Goal: Task Accomplishment & Management: Manage account settings

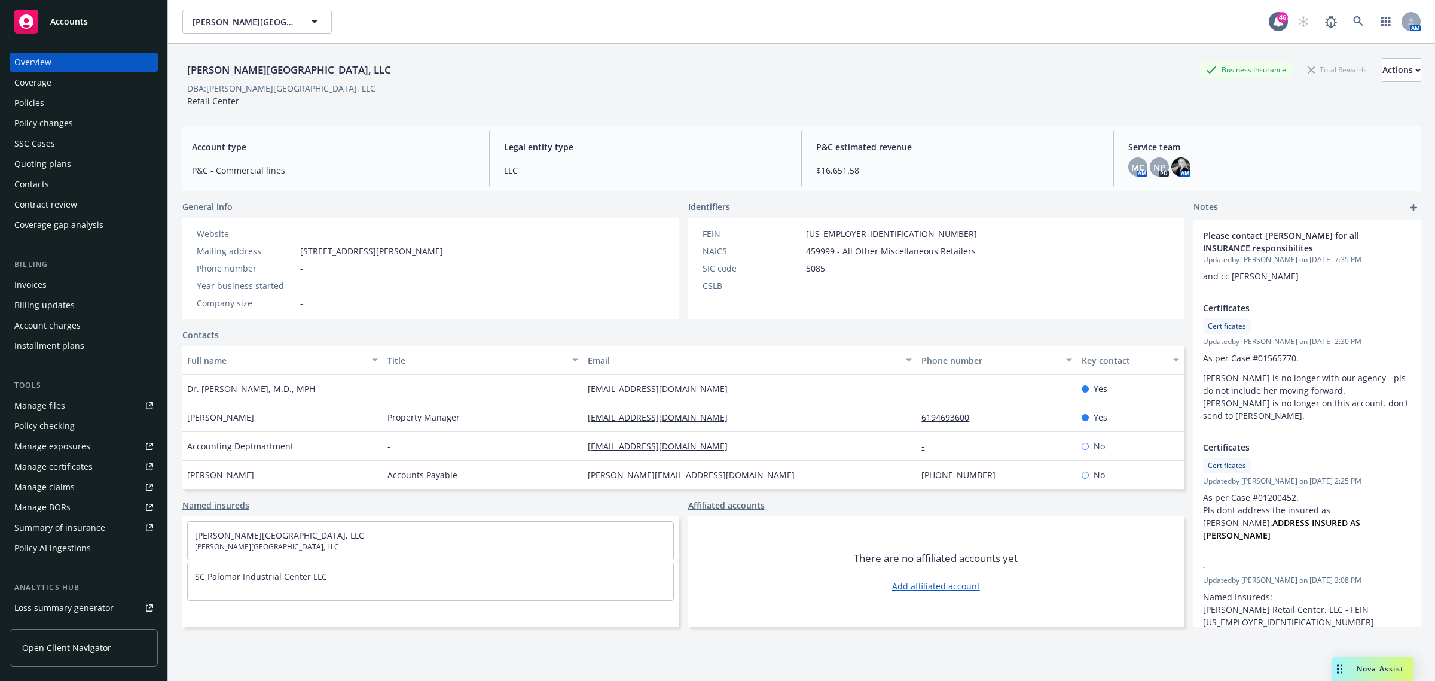
click at [34, 109] on div "Policies" at bounding box center [29, 102] width 30 height 19
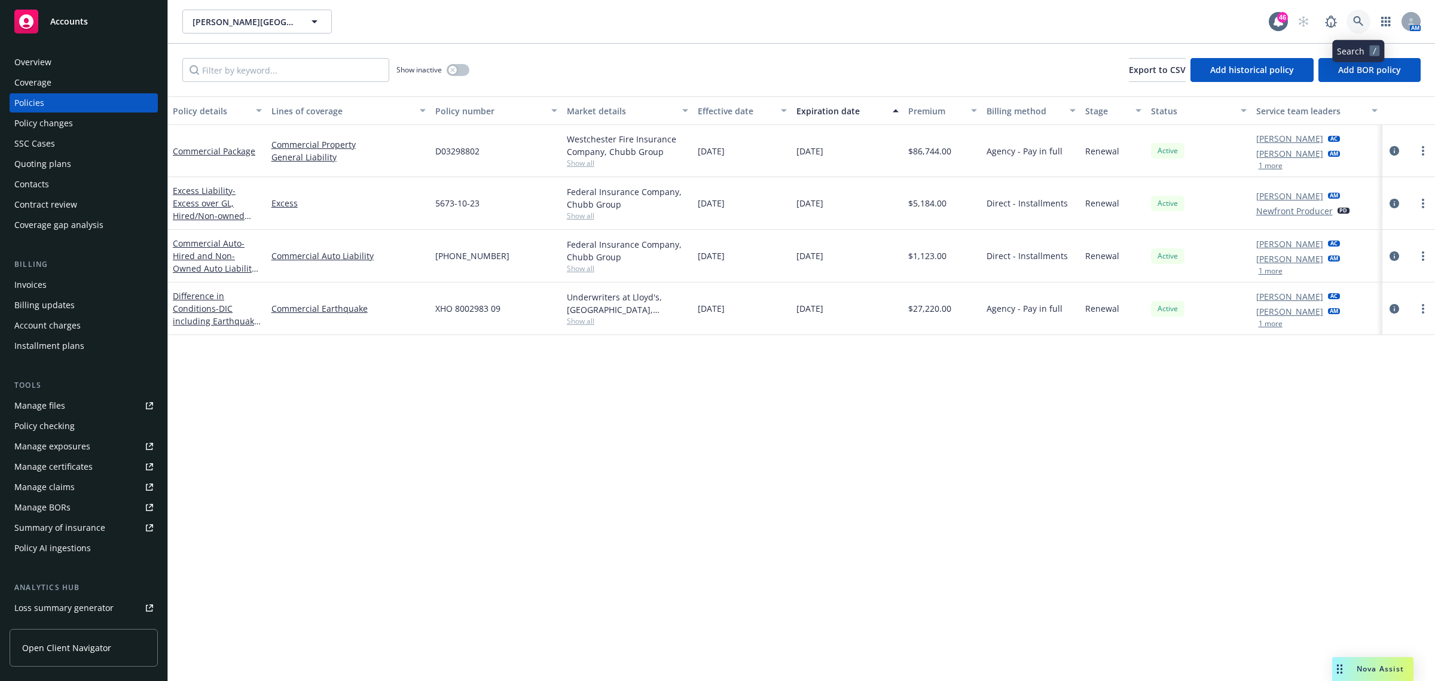
click at [1352, 22] on link at bounding box center [1359, 22] width 24 height 24
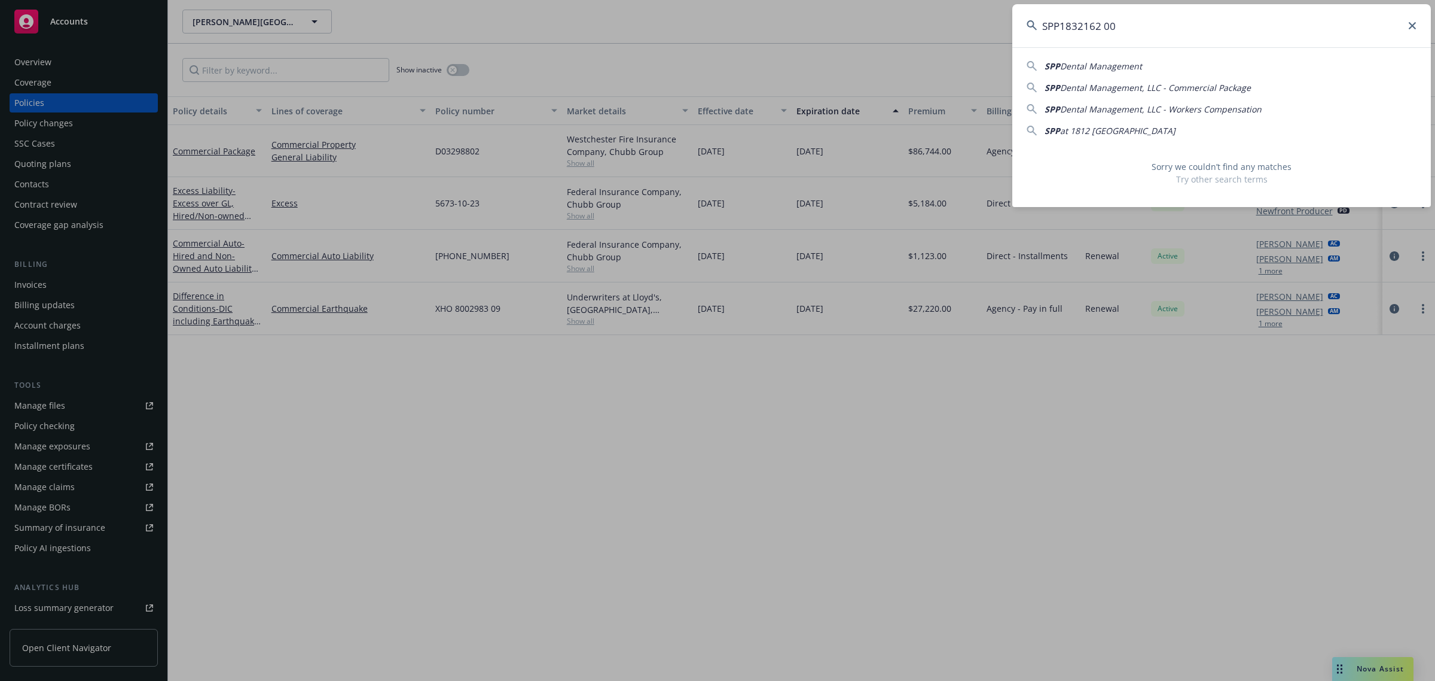
drag, startPoint x: 1129, startPoint y: 27, endPoint x: 956, endPoint y: 25, distance: 172.9
click at [956, 25] on div "SPP1832162 00 SPP Dental Management SPP Dental Management, LLC - Commercial Pac…" at bounding box center [717, 340] width 1435 height 681
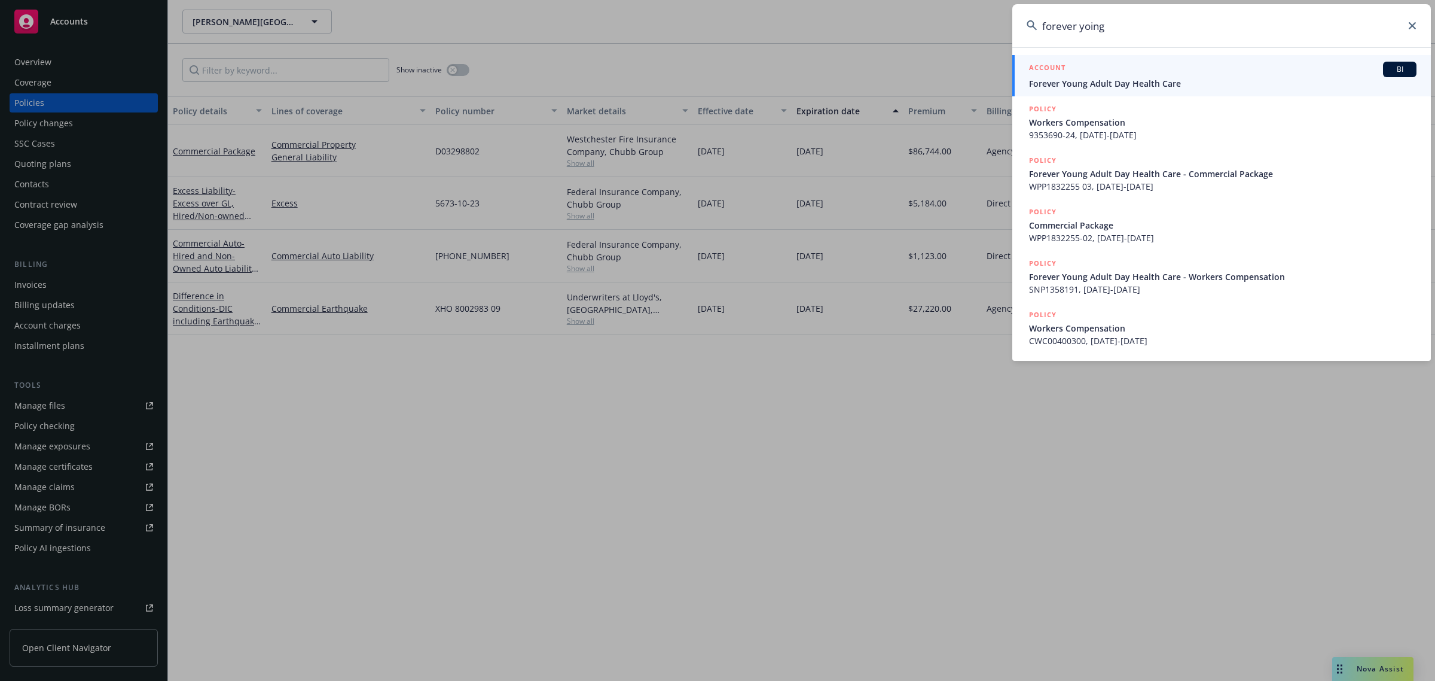
type input "forever yoing"
click at [1120, 80] on span "Forever Young Adult Day Health Care" at bounding box center [1223, 83] width 388 height 13
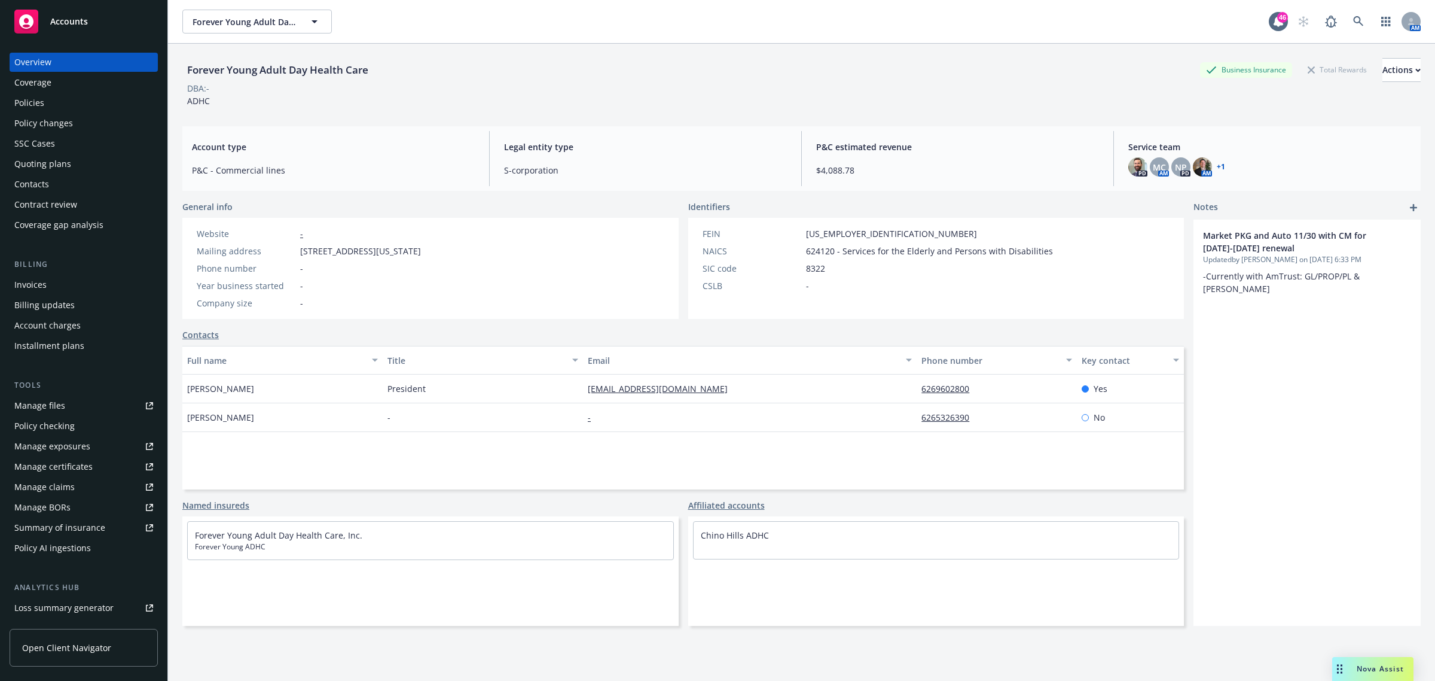
click at [99, 105] on div "Policies" at bounding box center [83, 102] width 139 height 19
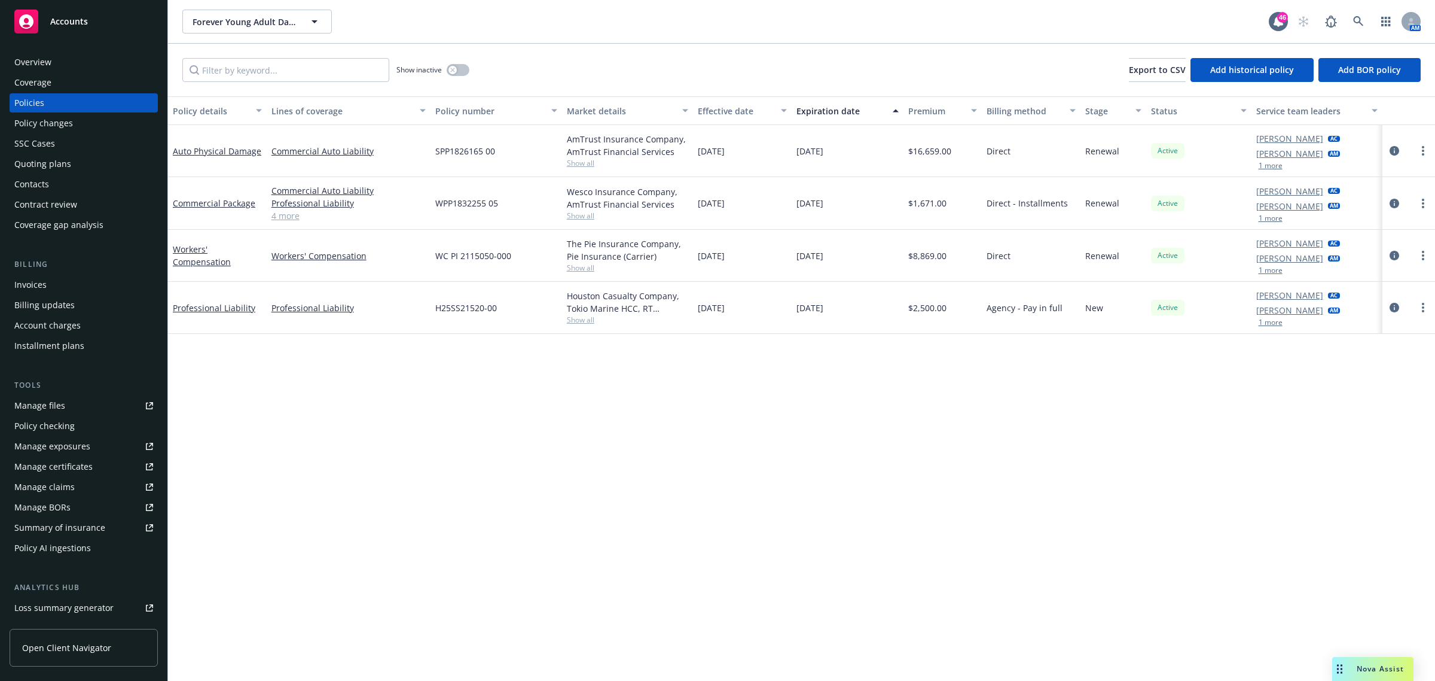
click at [60, 157] on div "Quoting plans" at bounding box center [42, 163] width 57 height 19
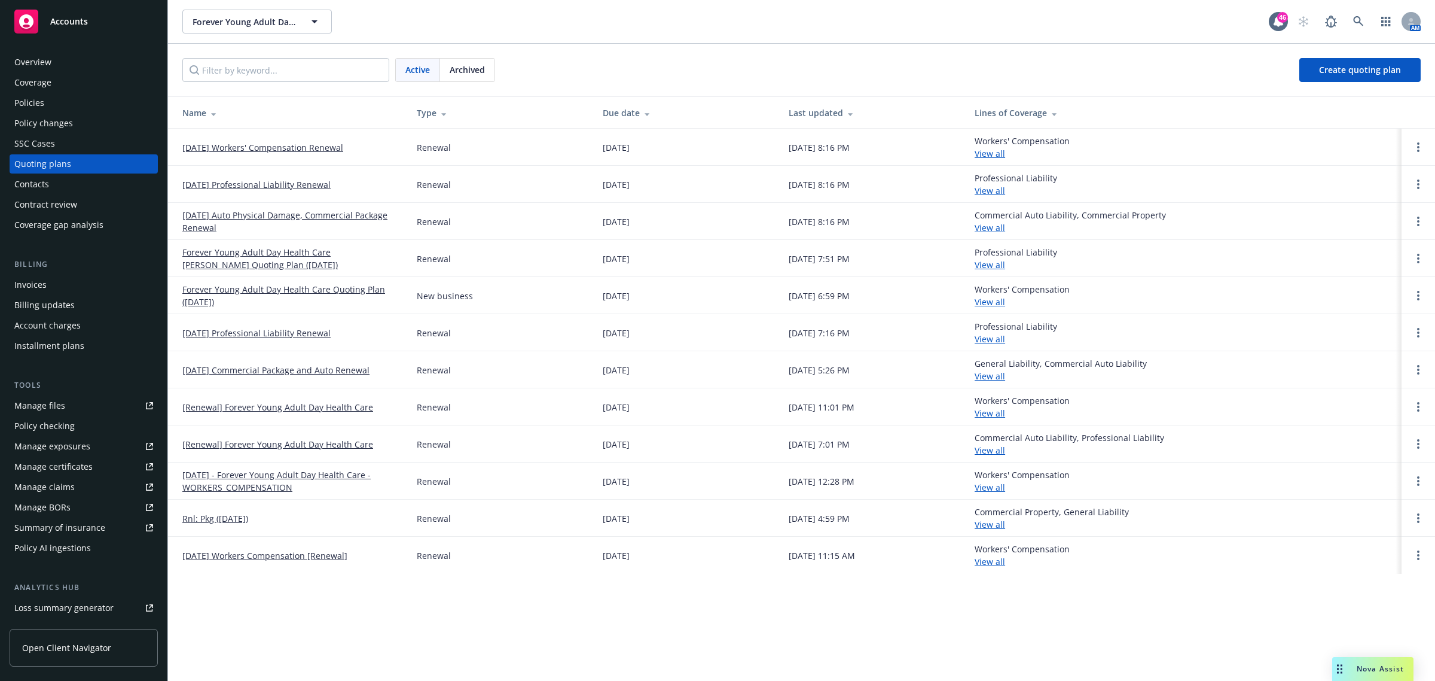
click at [54, 100] on div "Policies" at bounding box center [83, 102] width 139 height 19
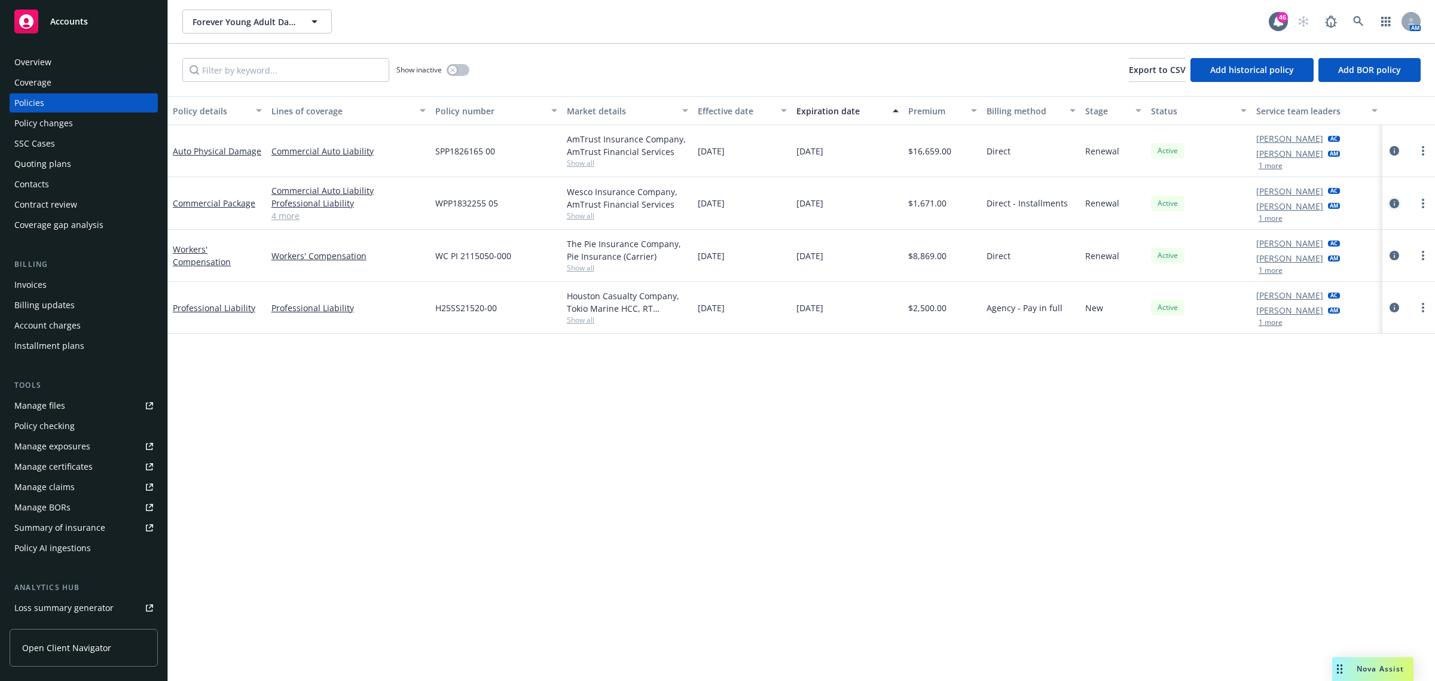
click at [1388, 205] on link "circleInformation" at bounding box center [1395, 203] width 14 height 14
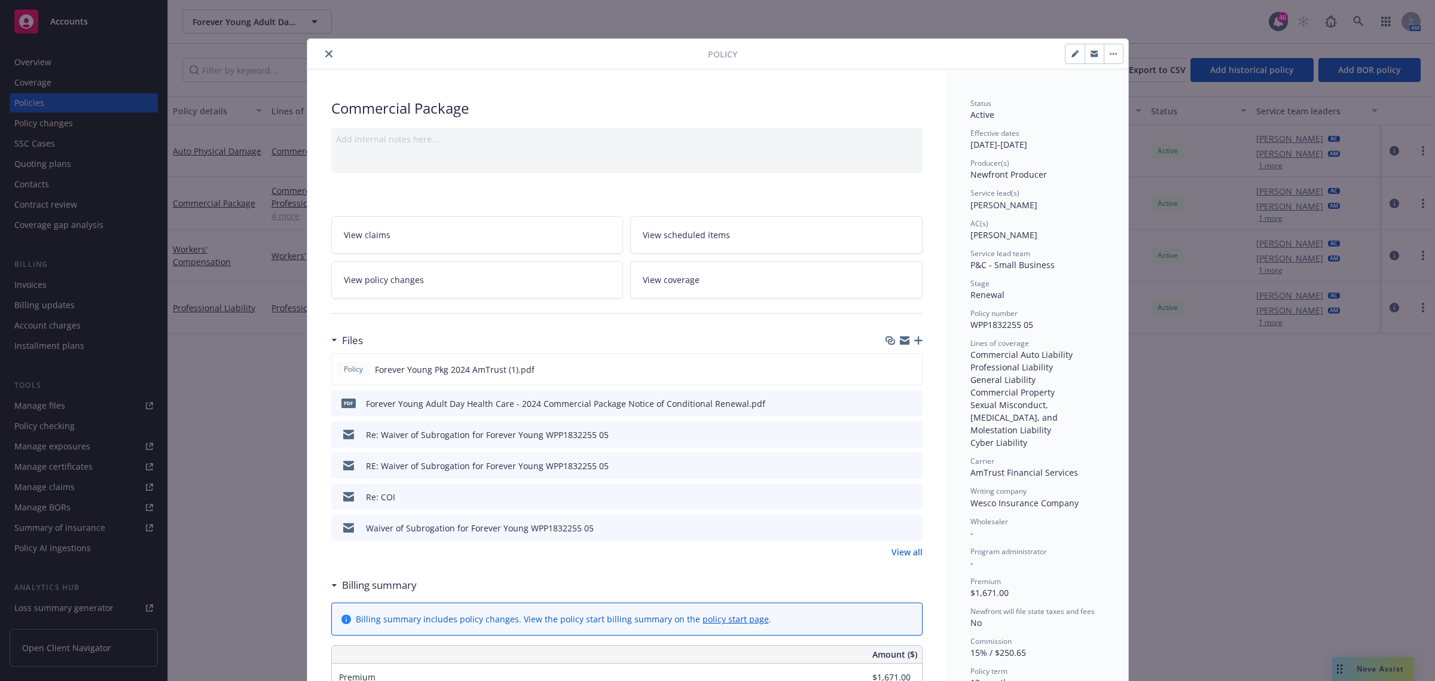
click at [325, 51] on icon "close" at bounding box center [328, 53] width 7 height 7
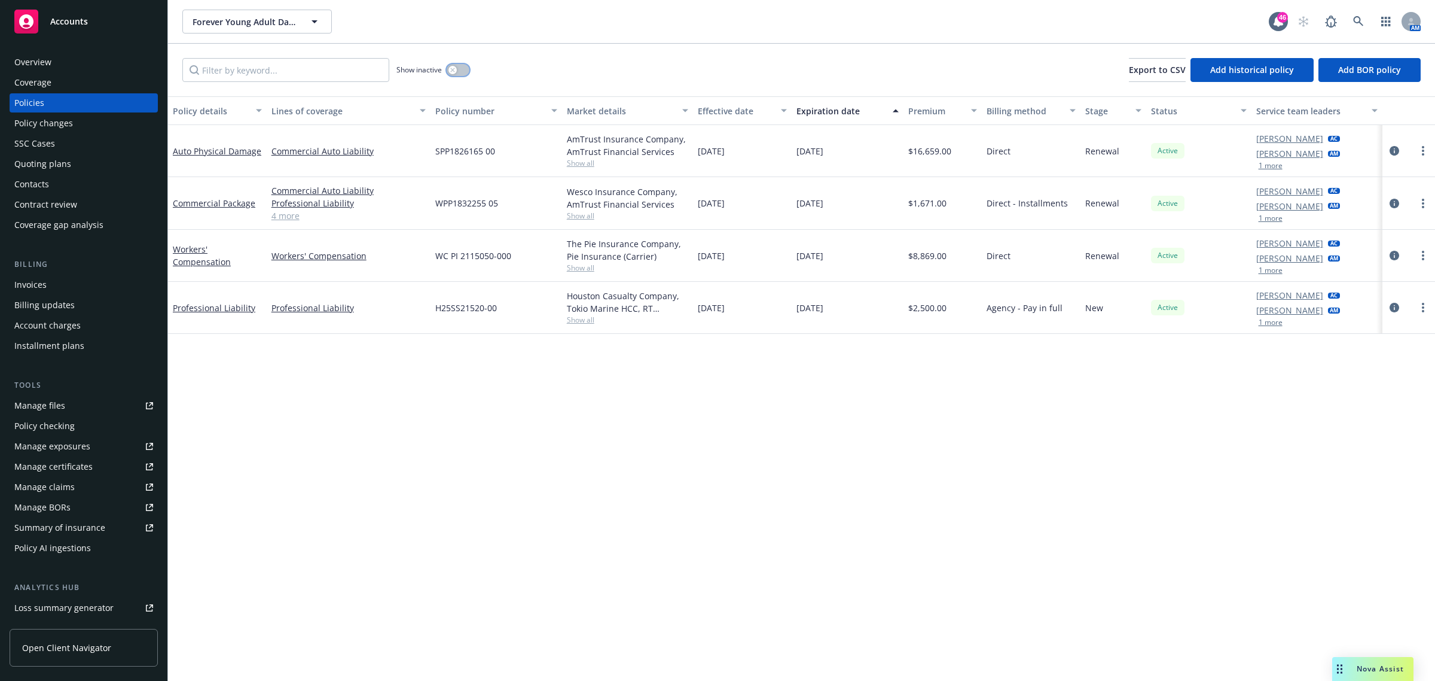
click at [452, 71] on icon "button" at bounding box center [452, 70] width 4 height 4
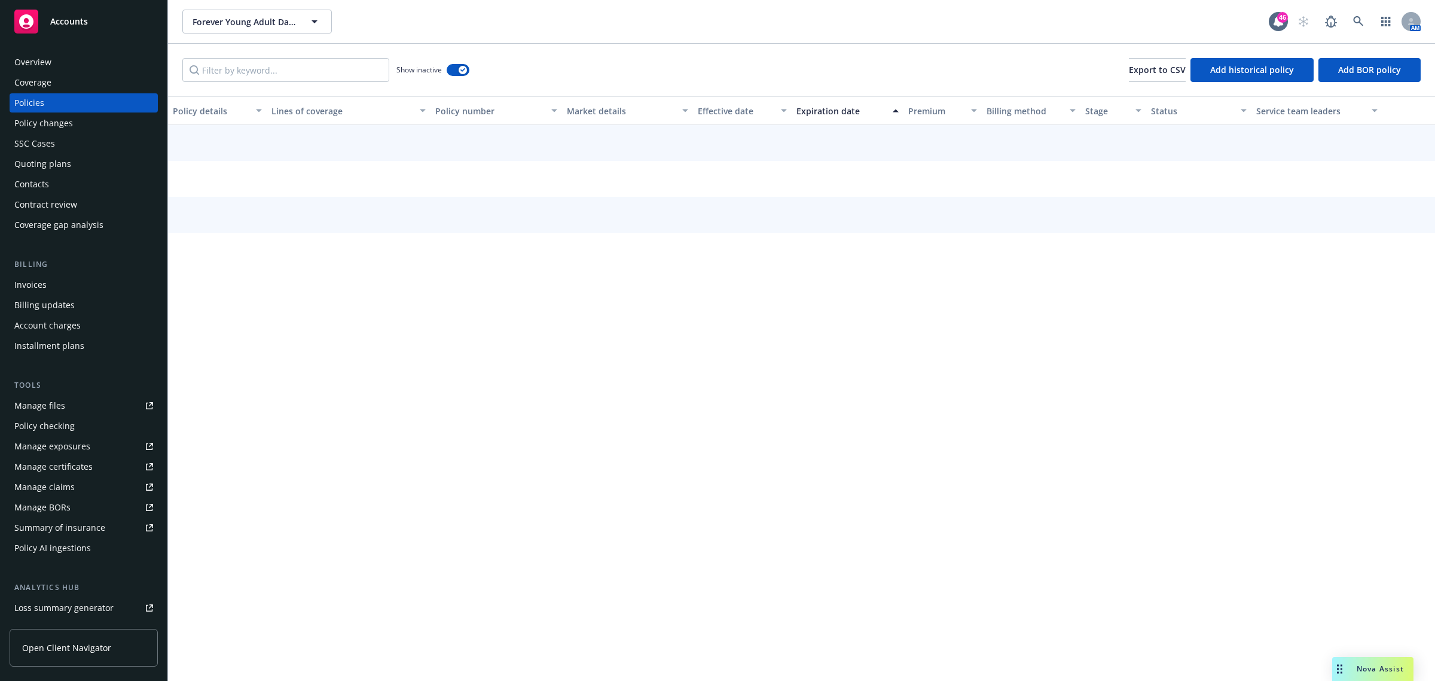
click at [740, 112] on div "Effective date" at bounding box center [736, 111] width 76 height 13
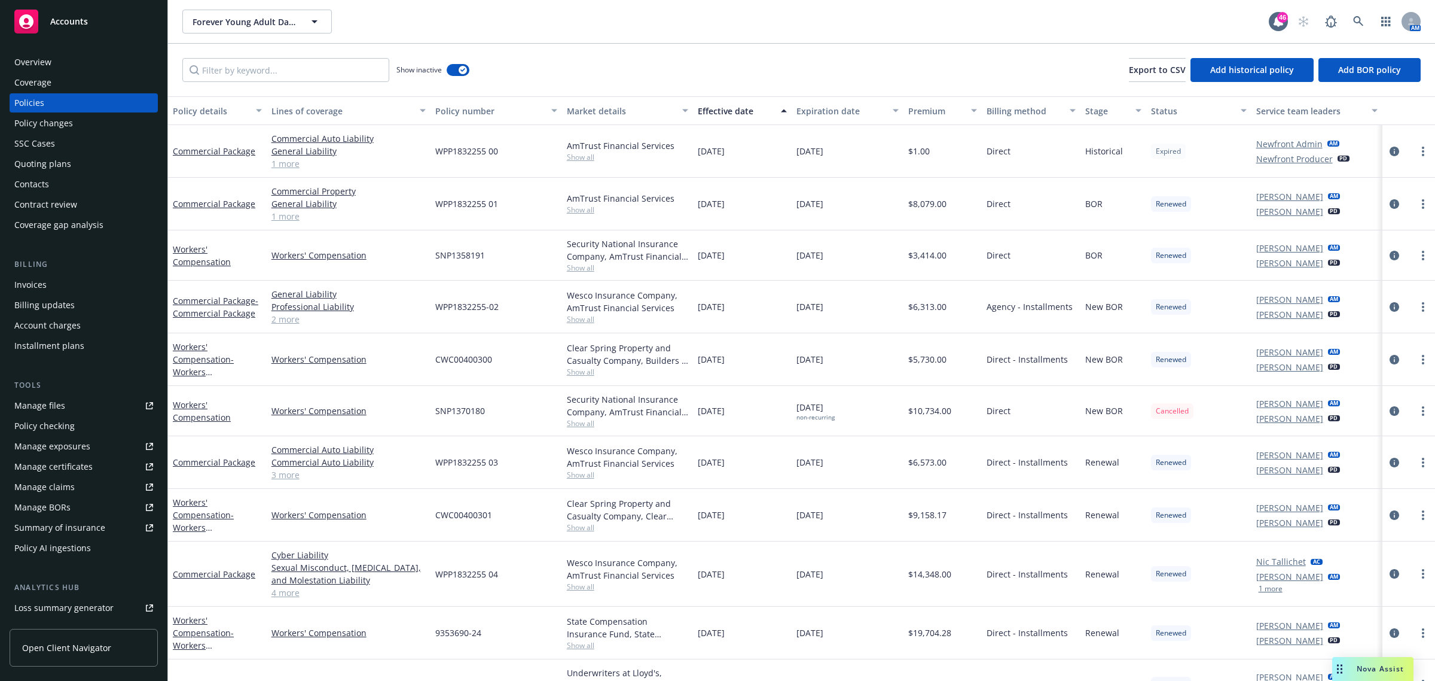
click at [740, 112] on div "Effective date" at bounding box center [736, 111] width 76 height 13
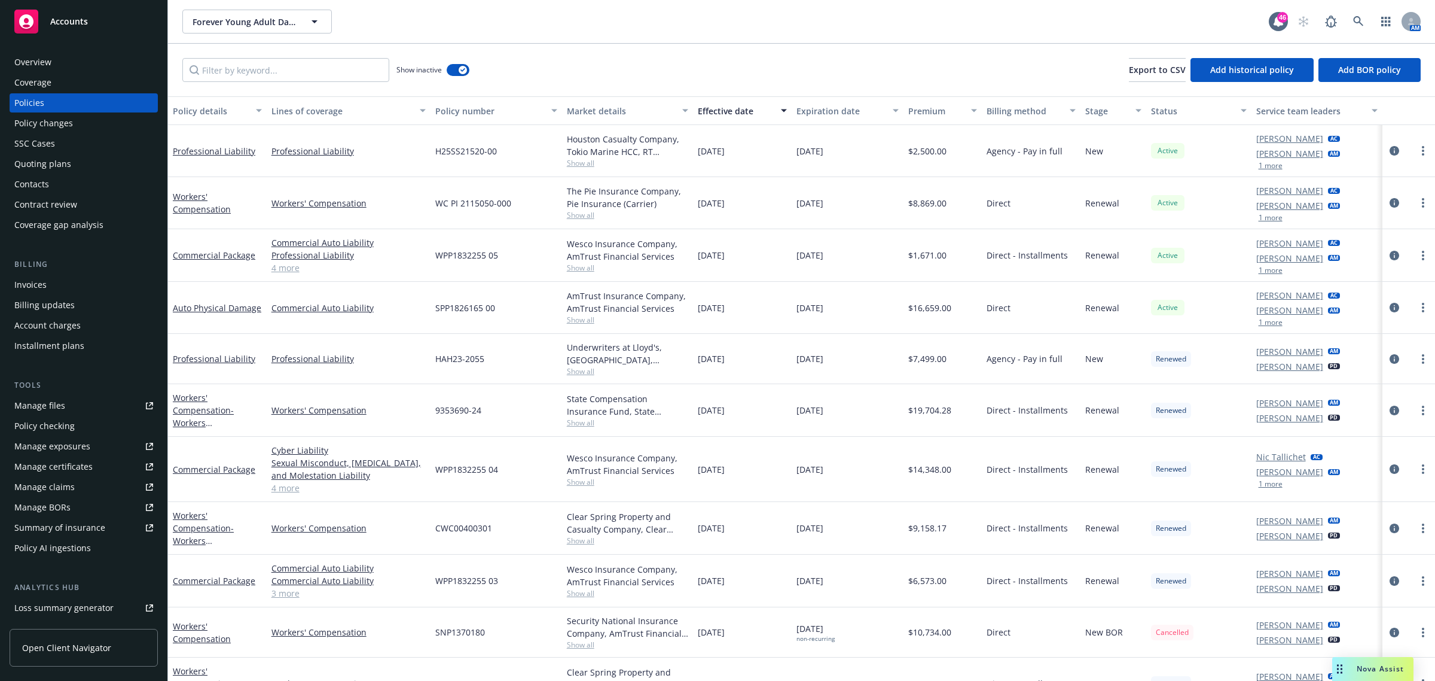
click at [567, 270] on span "Show all" at bounding box center [628, 268] width 122 height 10
click at [54, 158] on div "Quoting plans" at bounding box center [42, 163] width 57 height 19
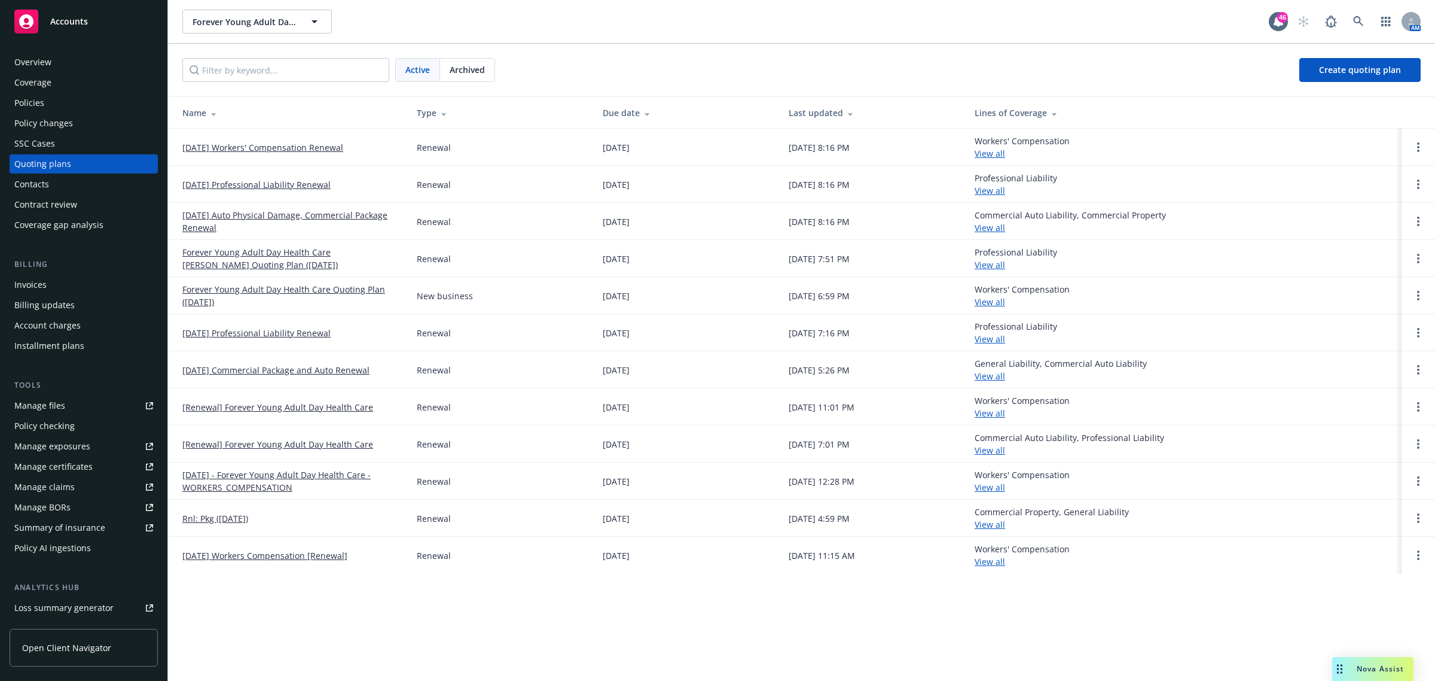
click at [62, 96] on div "Policies" at bounding box center [83, 102] width 139 height 19
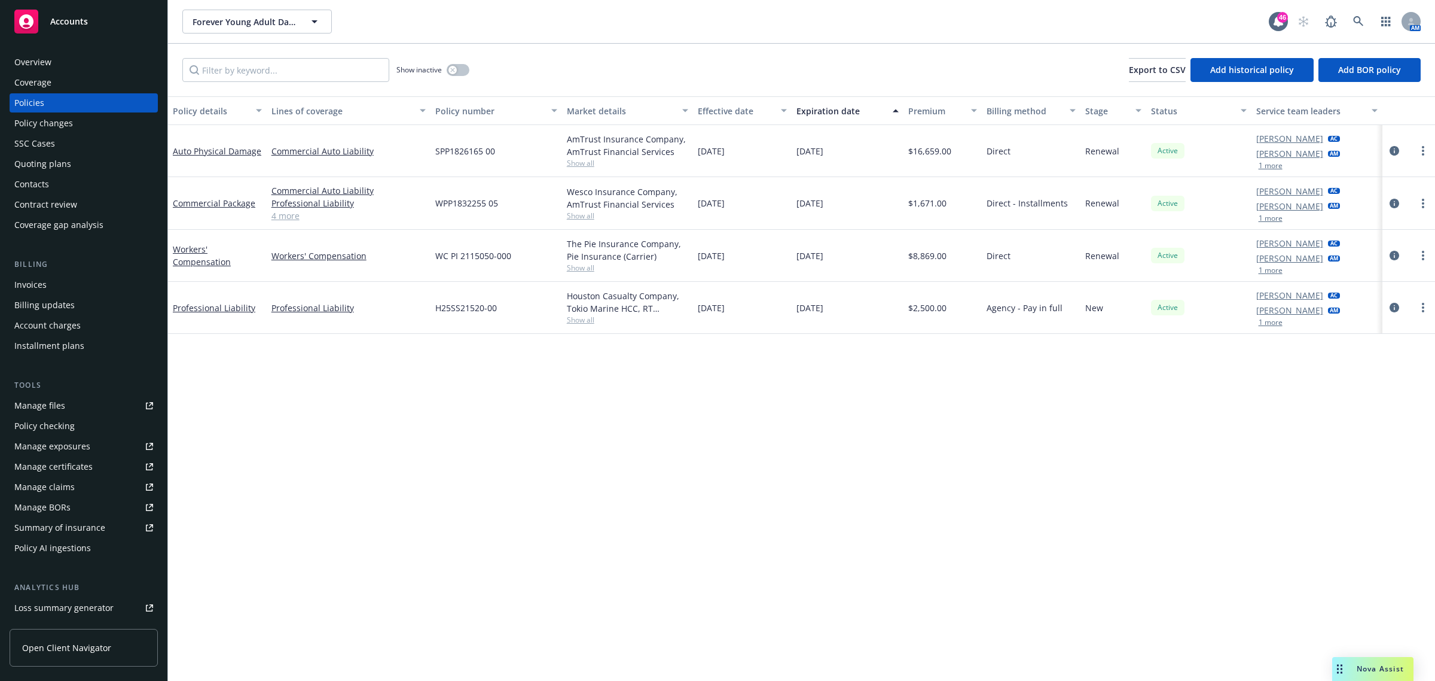
click at [1431, 202] on div at bounding box center [1409, 203] width 53 height 53
click at [1416, 198] on div at bounding box center [1409, 203] width 43 height 14
click at [1419, 199] on link "more" at bounding box center [1423, 203] width 14 height 14
click at [1429, 199] on link "more" at bounding box center [1423, 203] width 14 height 14
click at [1367, 261] on link "Renew with incumbent" at bounding box center [1360, 252] width 141 height 24
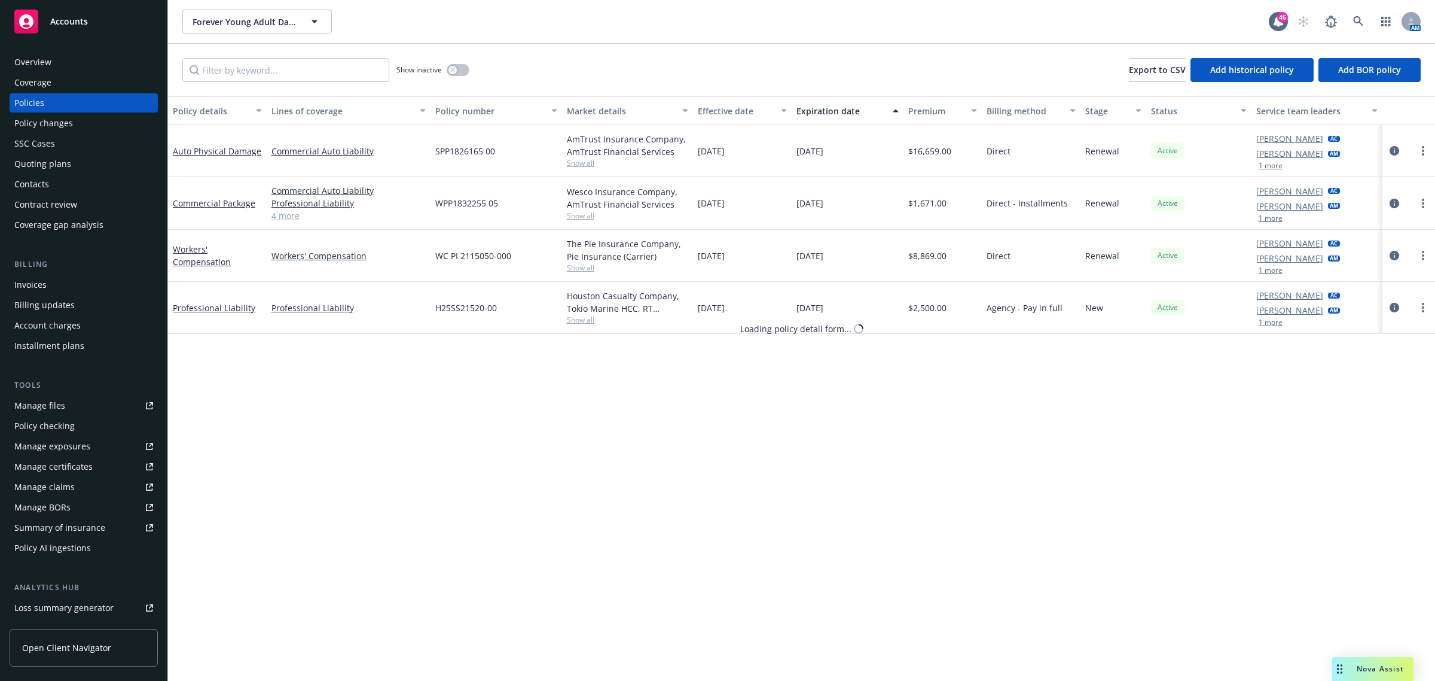
select select "12"
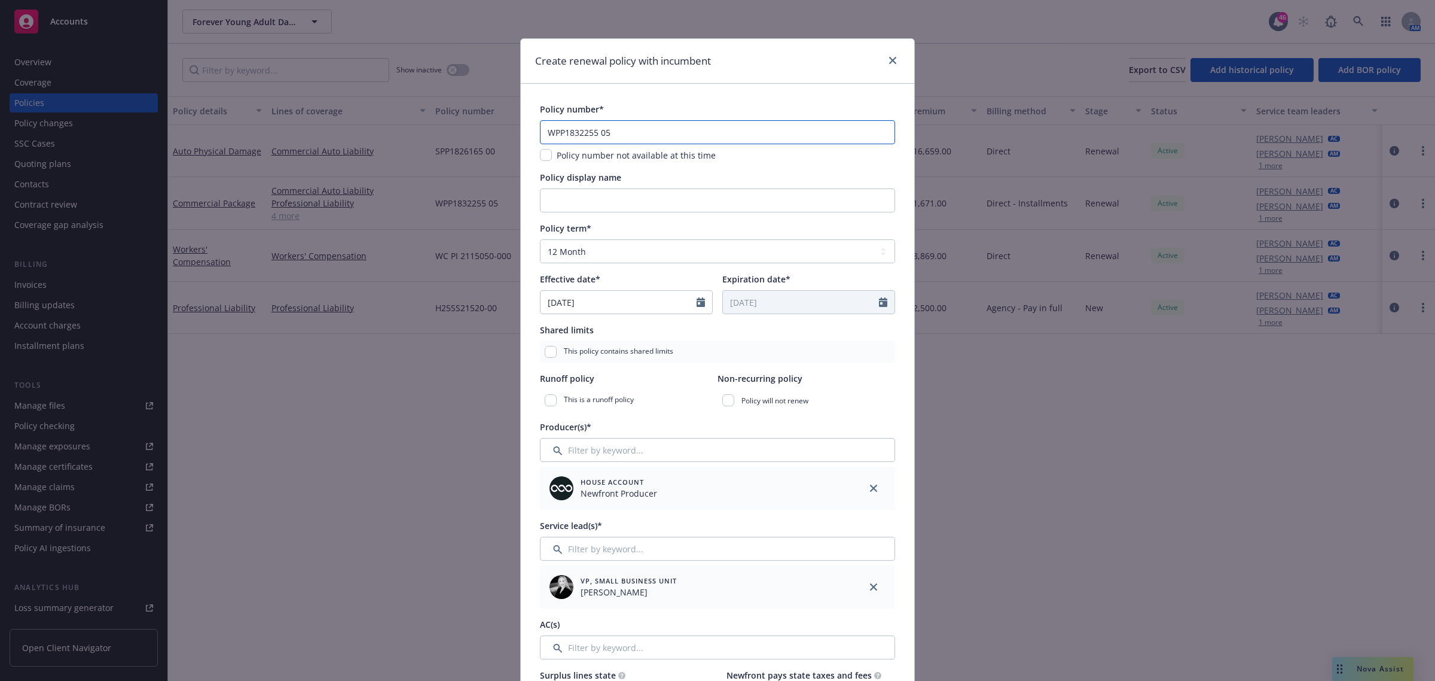
drag, startPoint x: 650, startPoint y: 132, endPoint x: 458, endPoint y: 132, distance: 192.0
click at [458, 132] on div "Create renewal policy with incumbent Policy number* WPP1832255 05 Policy number…" at bounding box center [717, 340] width 1435 height 681
paste input "SPP1832162 00"
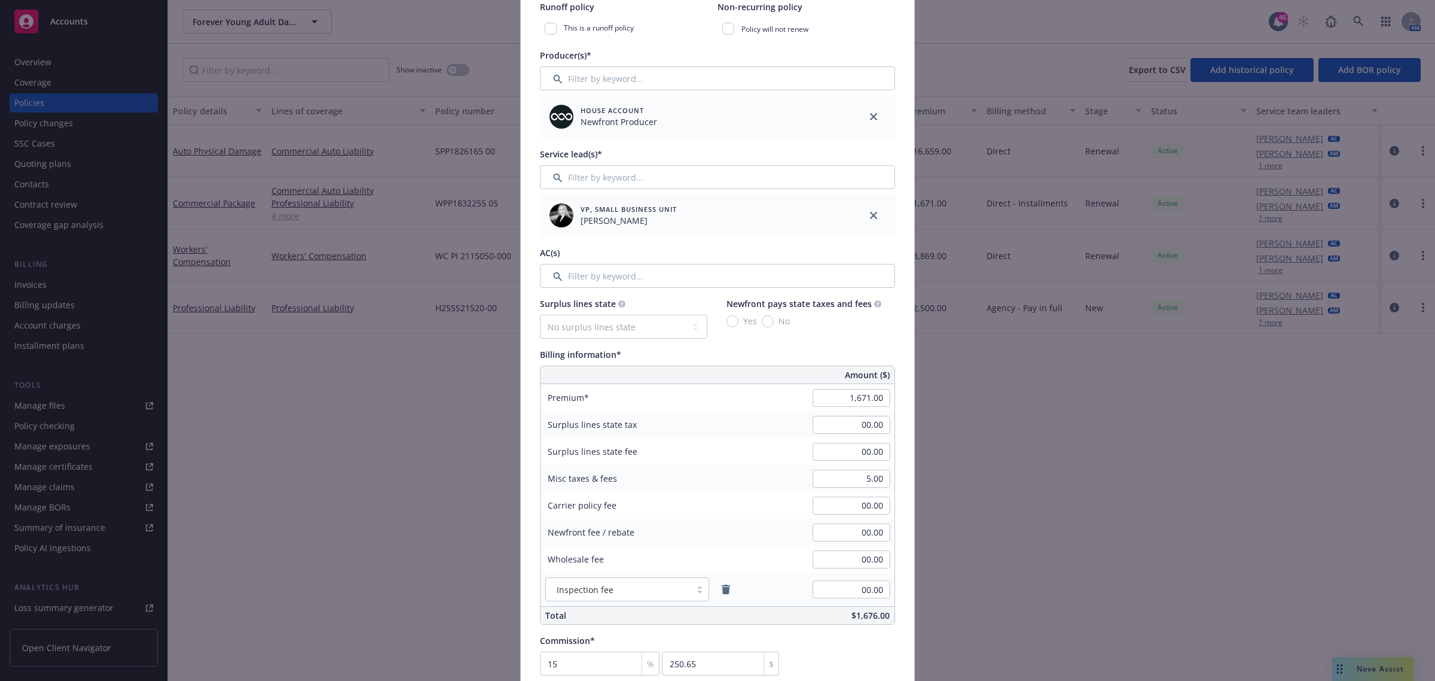
scroll to position [374, 0]
type input "SPP1832162 00"
click at [856, 394] on input "1,671.00" at bounding box center [852, 395] width 78 height 18
type input "3,262.00"
type input "489.3"
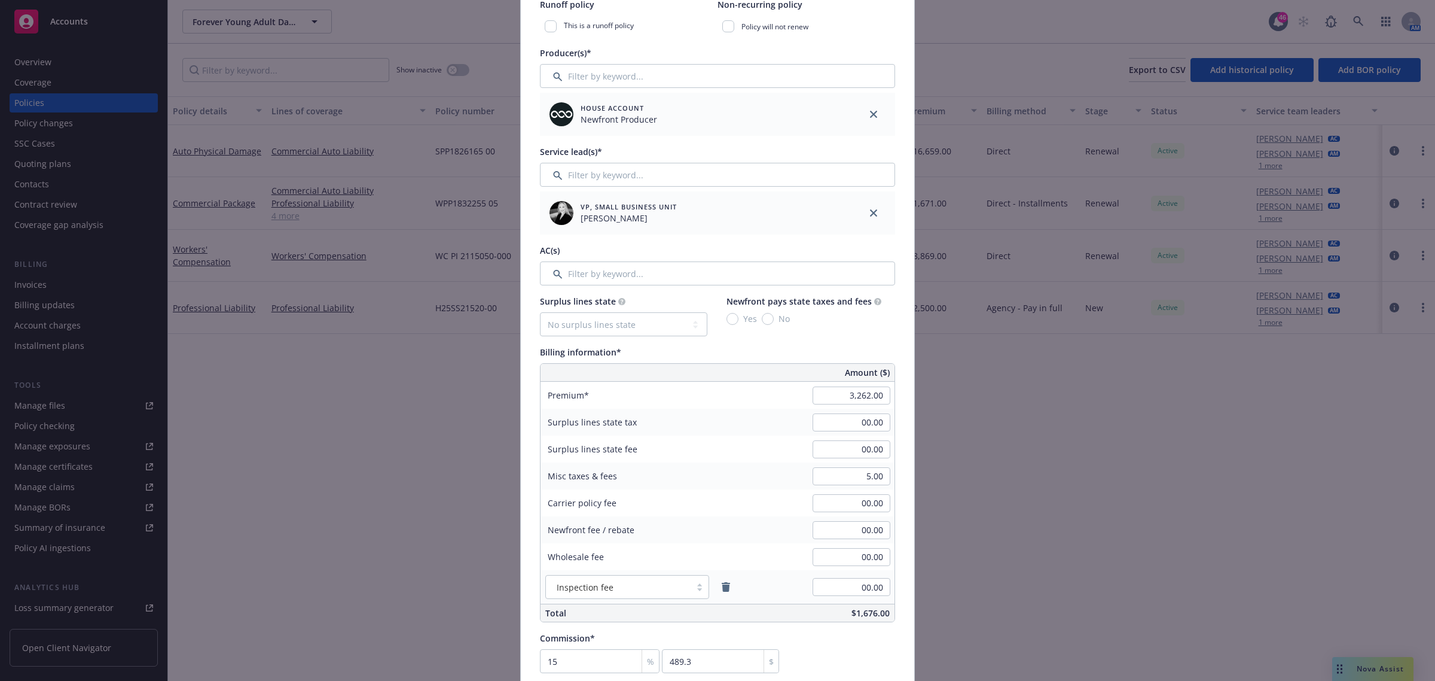
click at [742, 346] on div "Billing information*" at bounding box center [717, 352] width 355 height 13
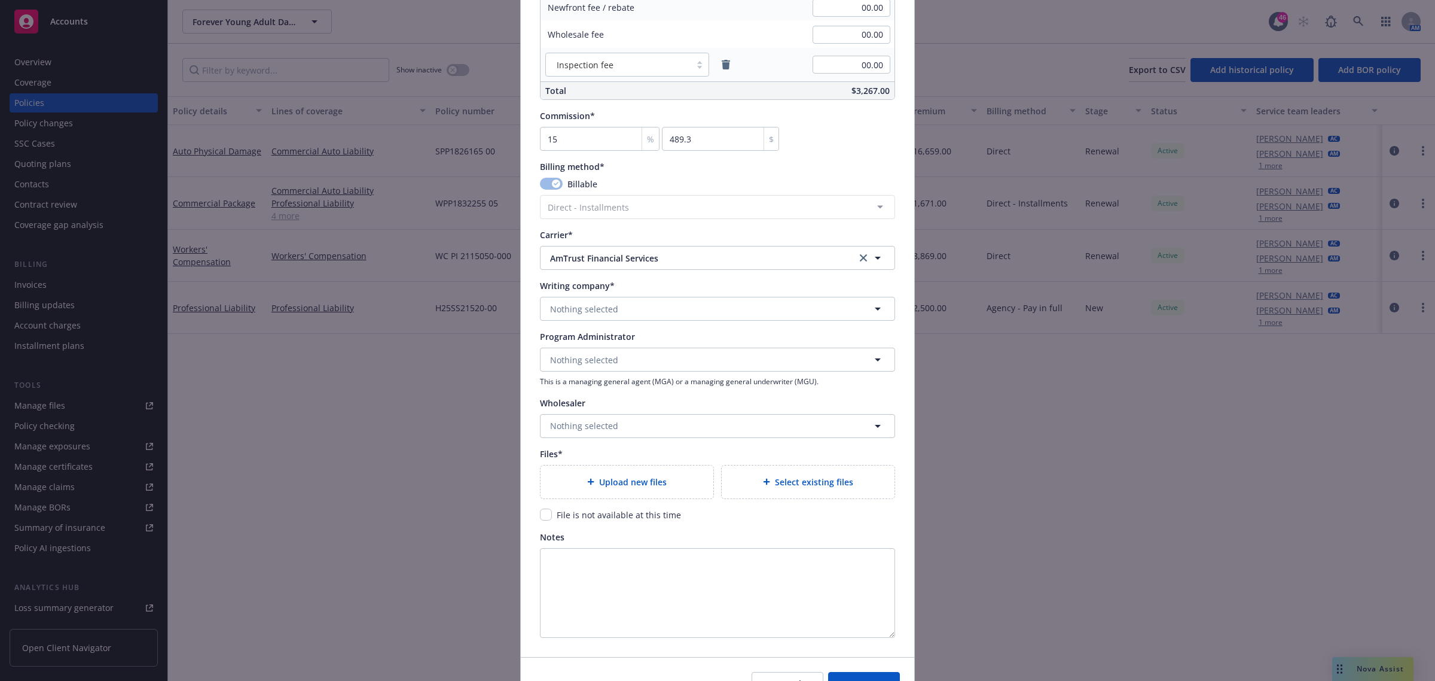
scroll to position [897, 0]
click at [578, 308] on span "Nothing selected" at bounding box center [584, 307] width 68 height 13
type input "security"
click at [626, 345] on strong "Security National Insurance Company" at bounding box center [630, 341] width 155 height 11
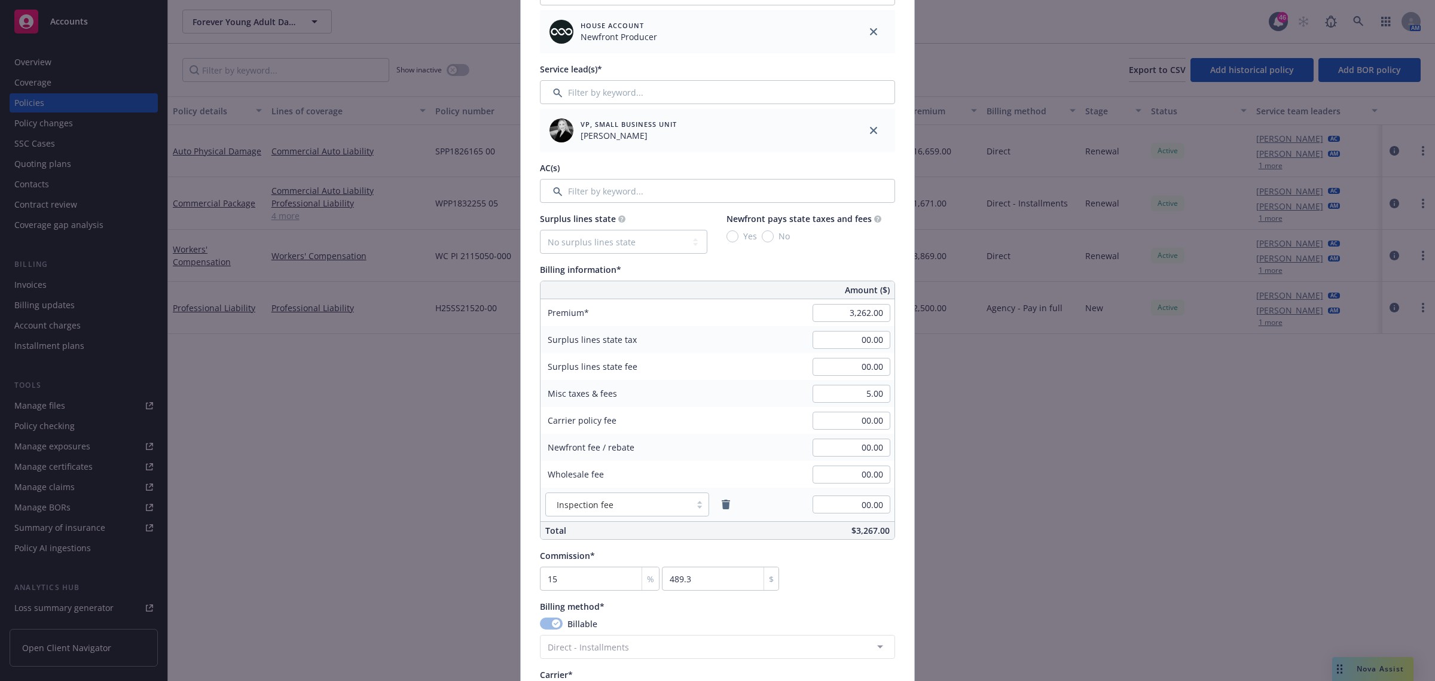
scroll to position [441, 0]
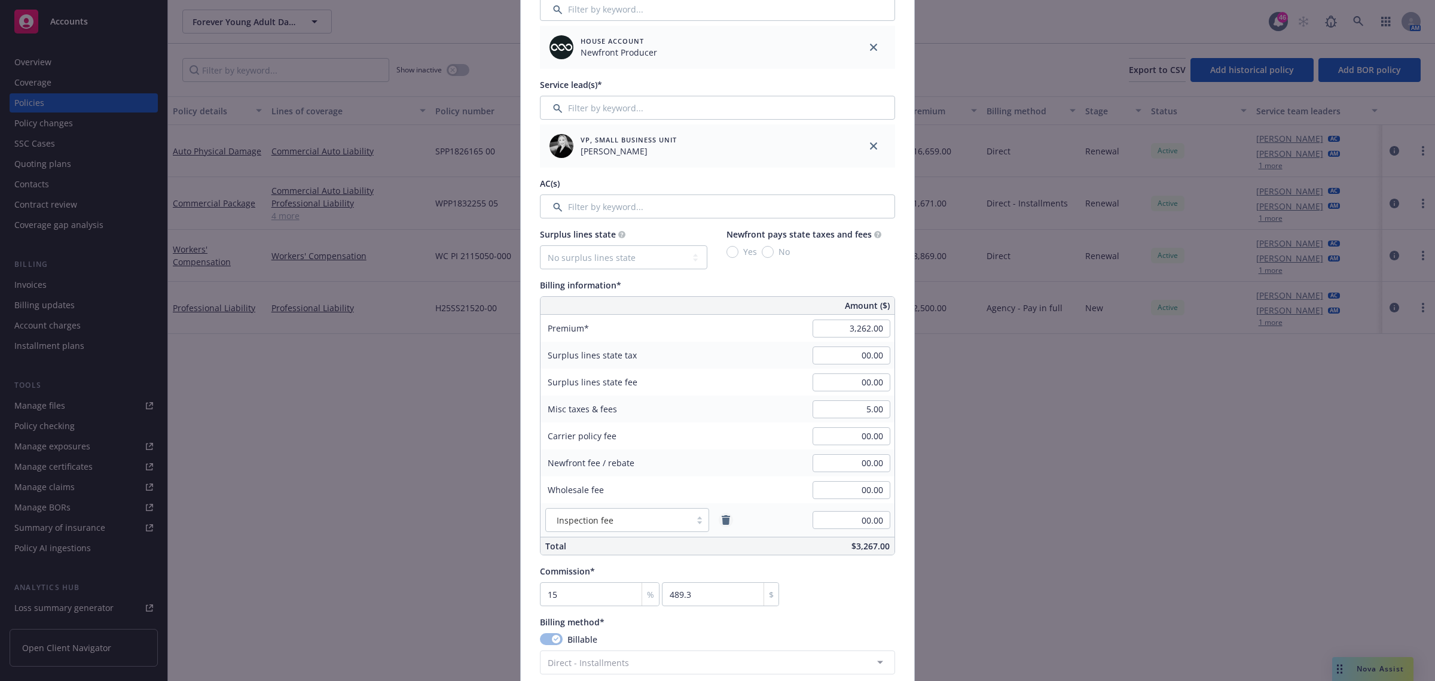
click at [721, 522] on icon "remove" at bounding box center [726, 520] width 10 height 10
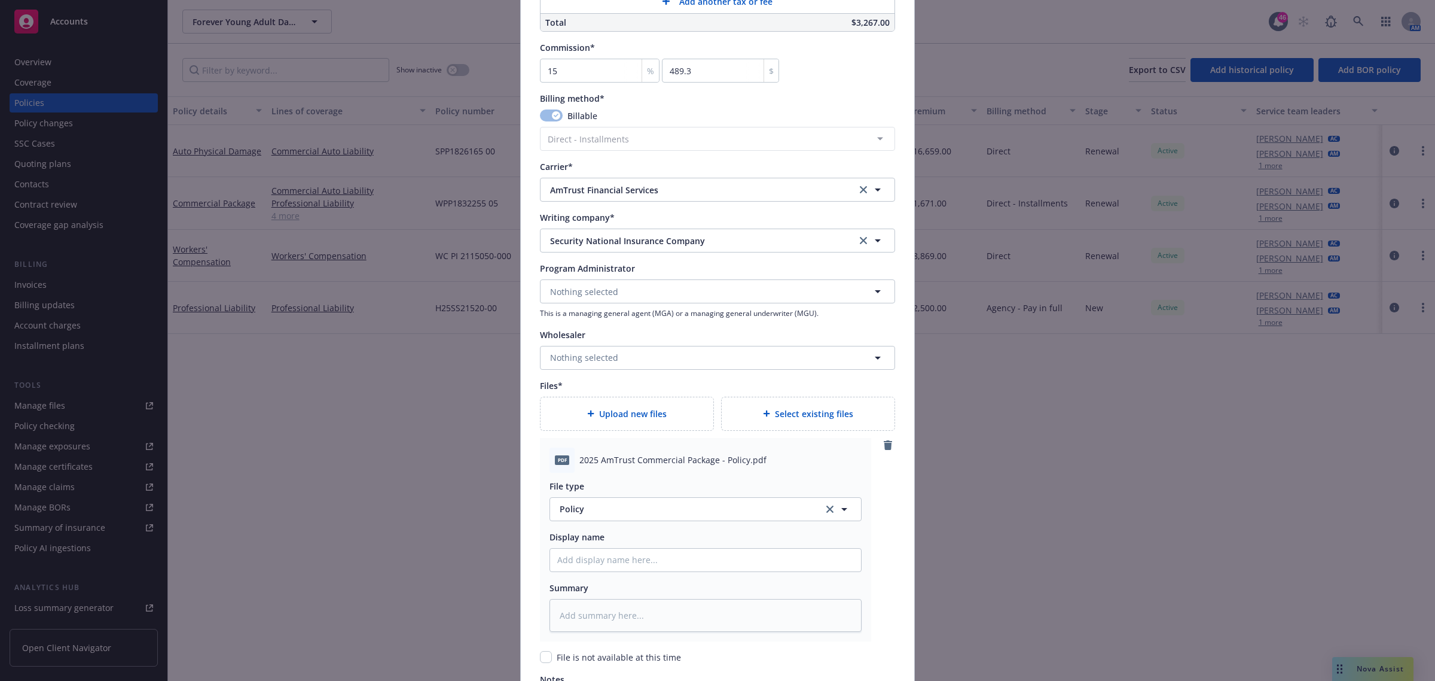
scroll to position [1165, 0]
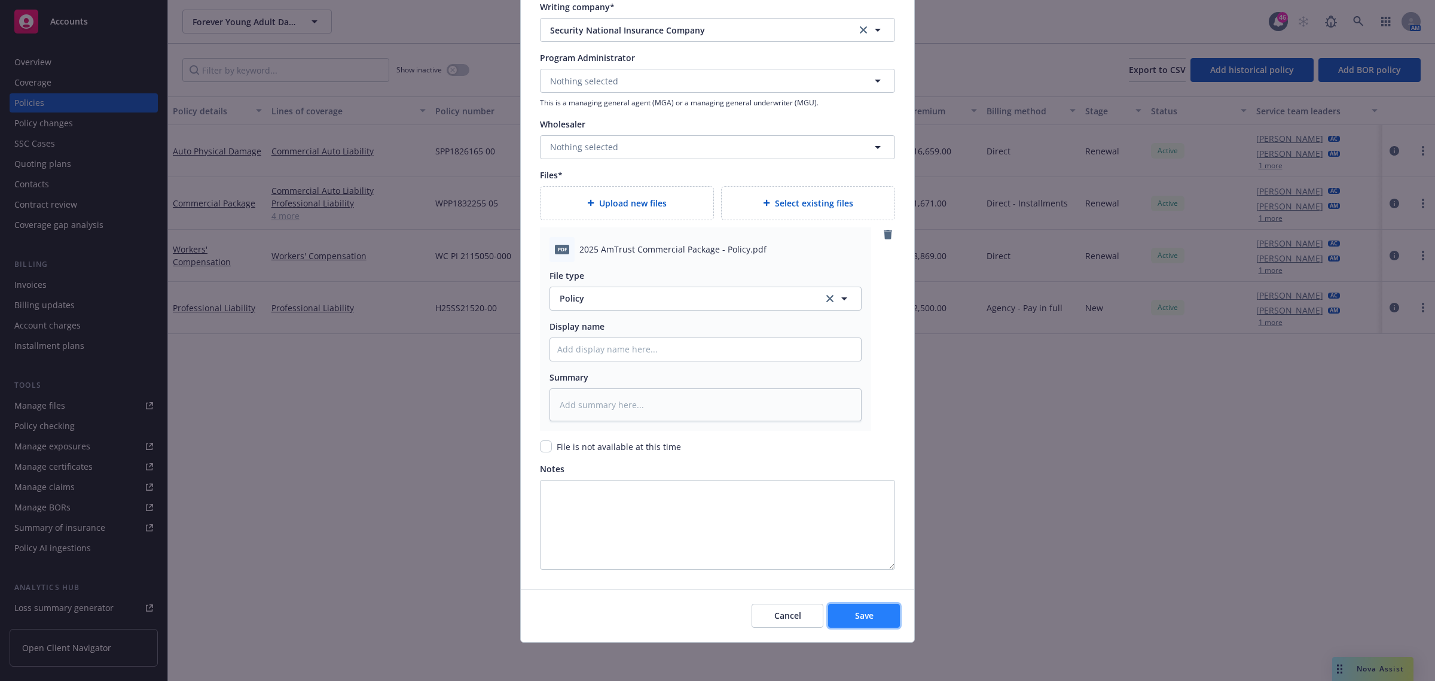
click at [866, 617] on span "Save" at bounding box center [864, 614] width 19 height 11
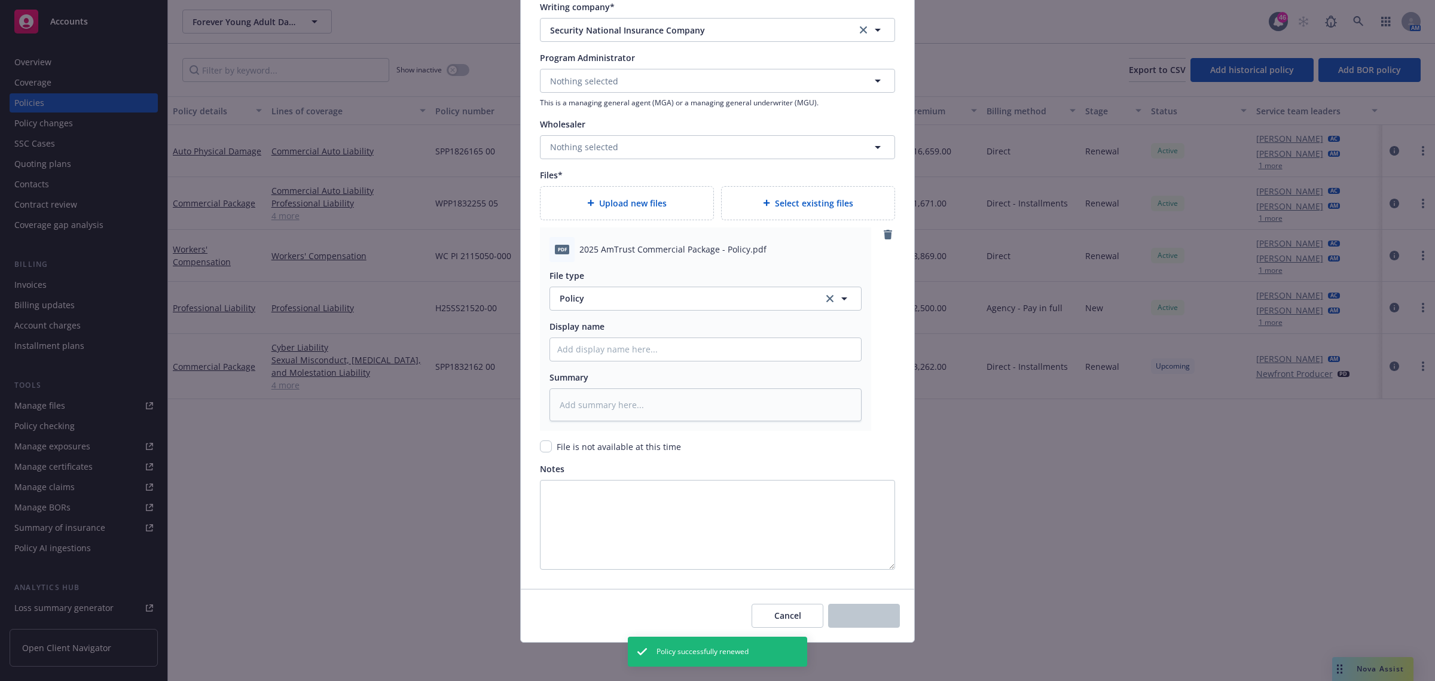
scroll to position [866, 0]
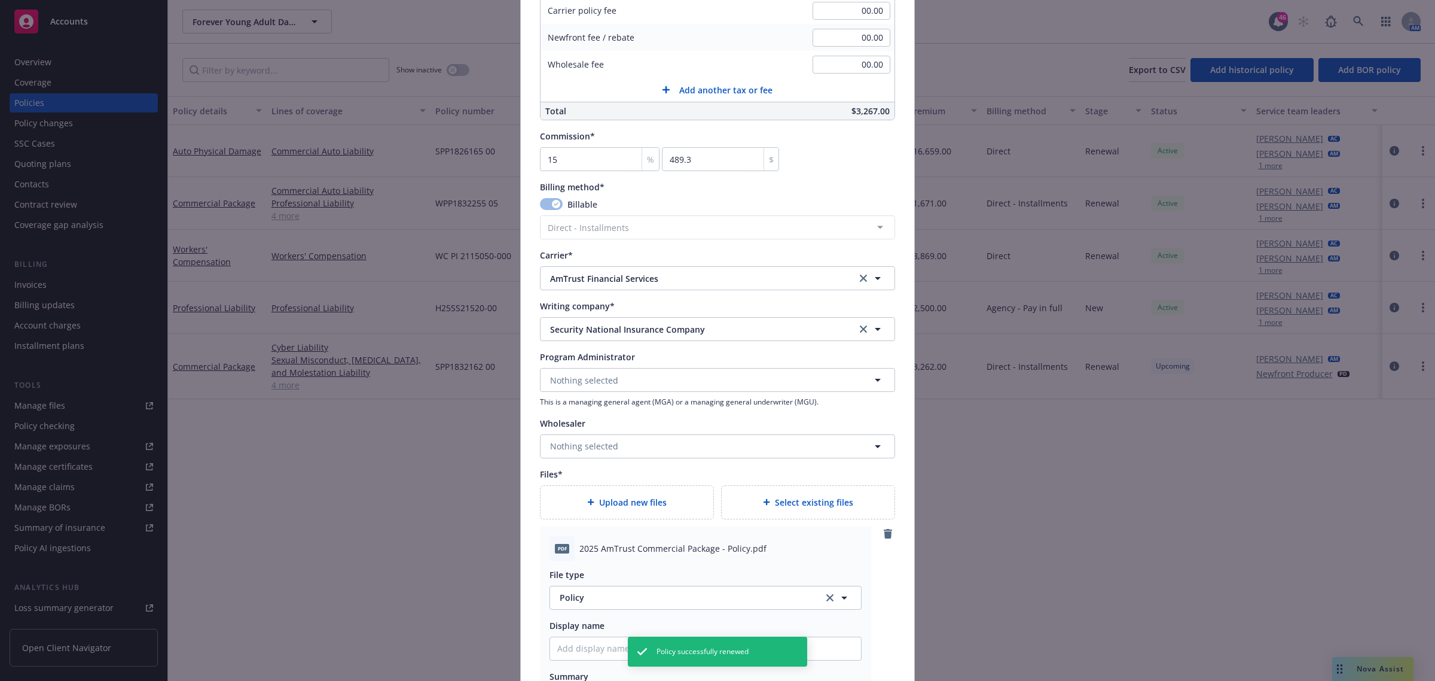
type textarea "x"
